Goal: Task Accomplishment & Management: Manage account settings

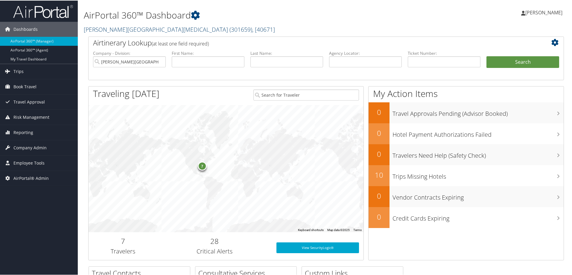
click at [126, 30] on link "[PERSON_NAME][GEOGRAPHIC_DATA][MEDICAL_DATA] ( 301659 ) , [ 40671 ]" at bounding box center [179, 29] width 191 height 8
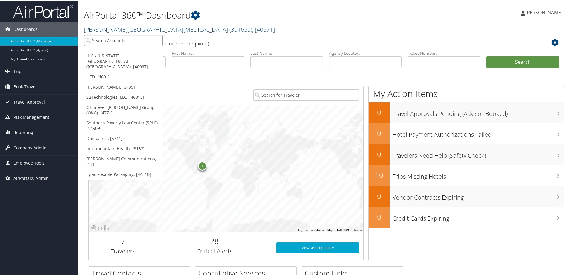
click at [122, 42] on input "search" at bounding box center [123, 39] width 79 height 11
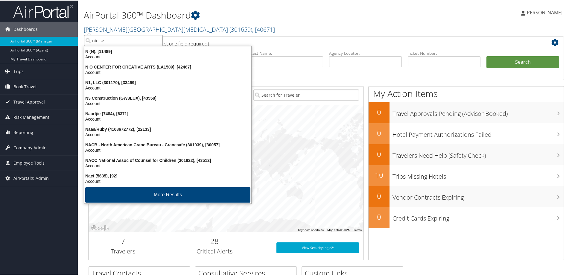
type input "[PERSON_NAME]"
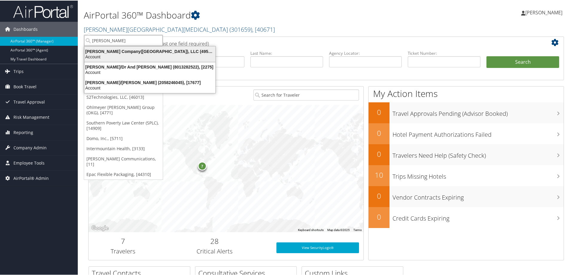
click at [129, 53] on div "Nielsen Company(US), LLC (4954), [44802]" at bounding box center [150, 50] width 138 height 5
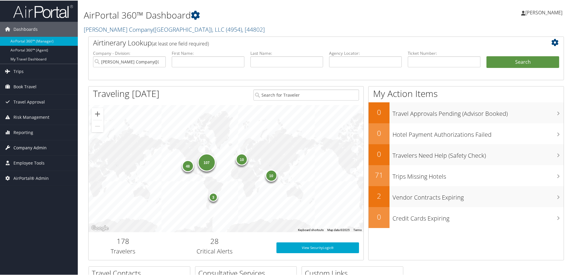
click at [40, 146] on span "Company Admin" at bounding box center [29, 147] width 33 height 15
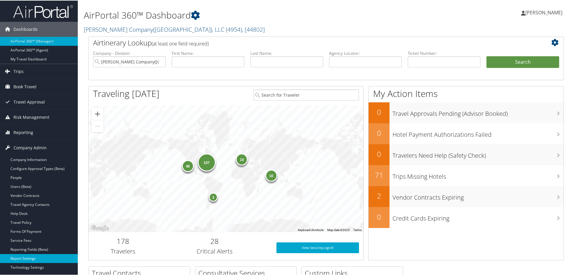
click at [33, 257] on link "Report Settings" at bounding box center [39, 257] width 78 height 9
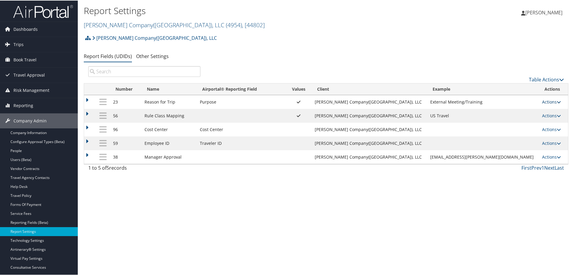
click at [542, 101] on link "Actions" at bounding box center [551, 101] width 19 height 6
click at [529, 111] on link "Update Report Field Values" at bounding box center [520, 110] width 65 height 10
